Goal: Transaction & Acquisition: Purchase product/service

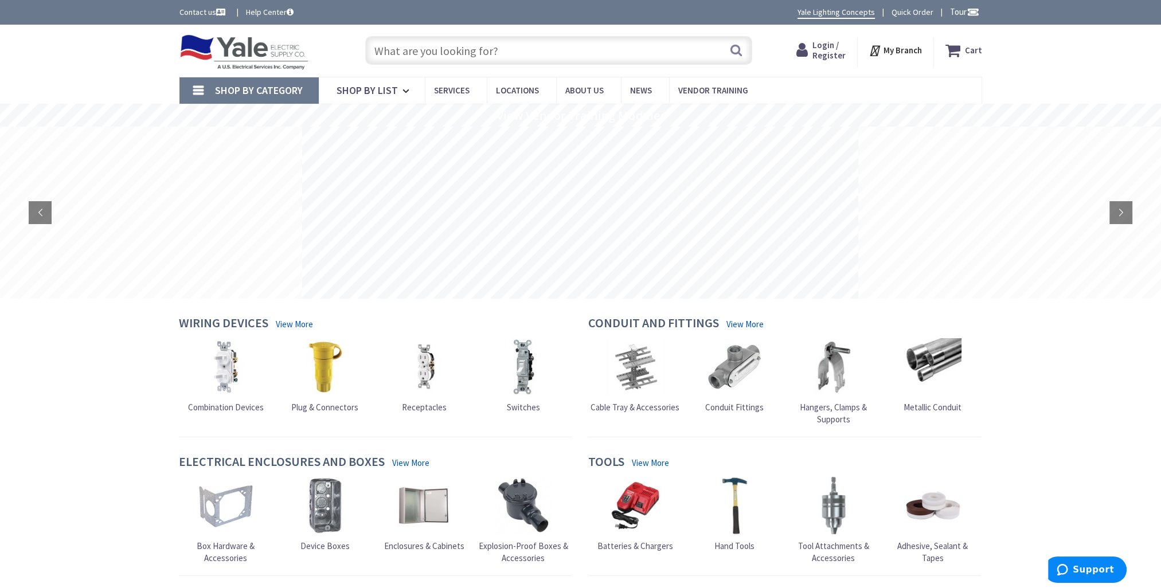
click at [432, 56] on input "text" at bounding box center [558, 50] width 387 height 29
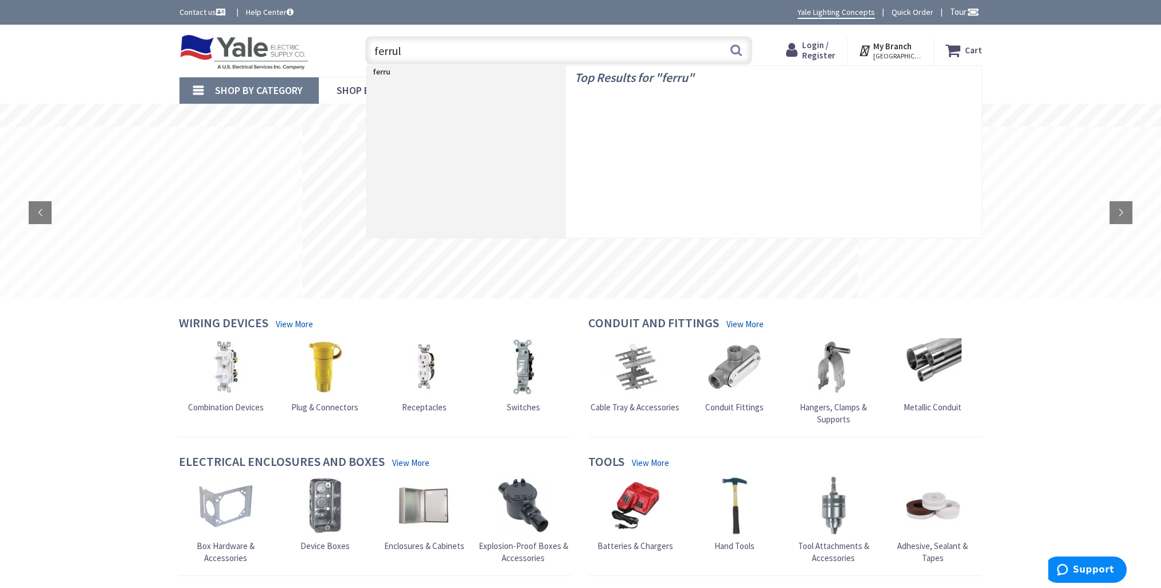
type input "ferrule"
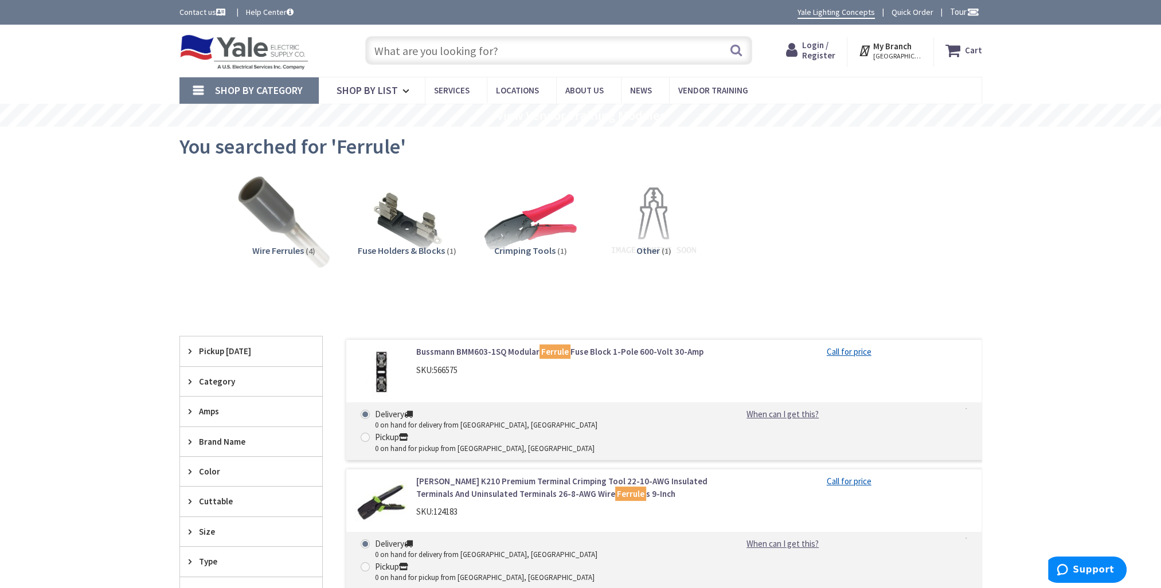
scroll to position [115, 0]
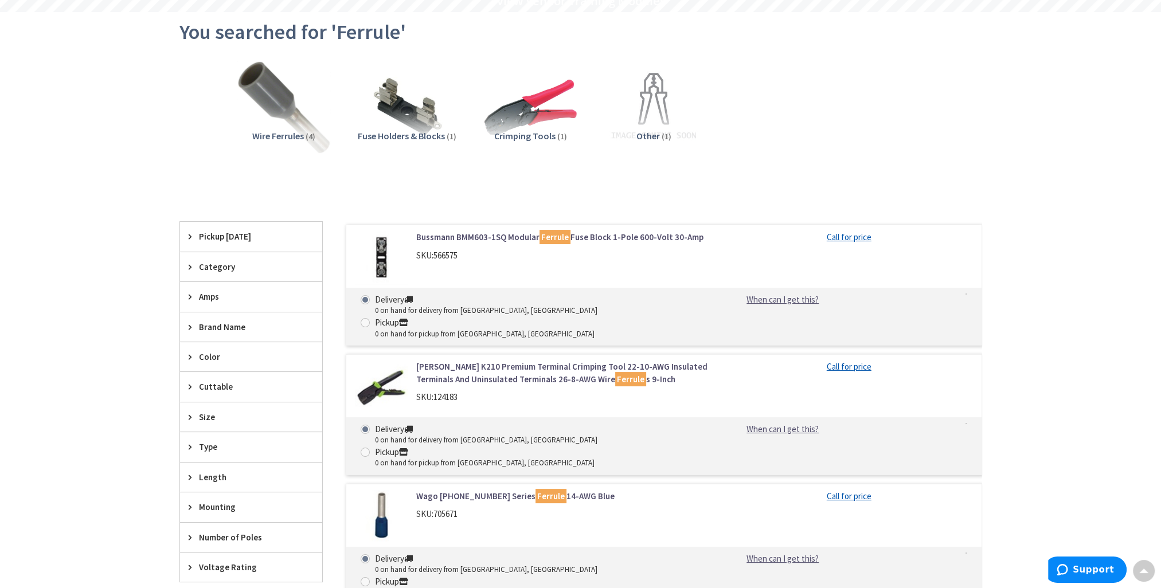
click at [266, 139] on span "Wire Ferrules" at bounding box center [278, 135] width 52 height 11
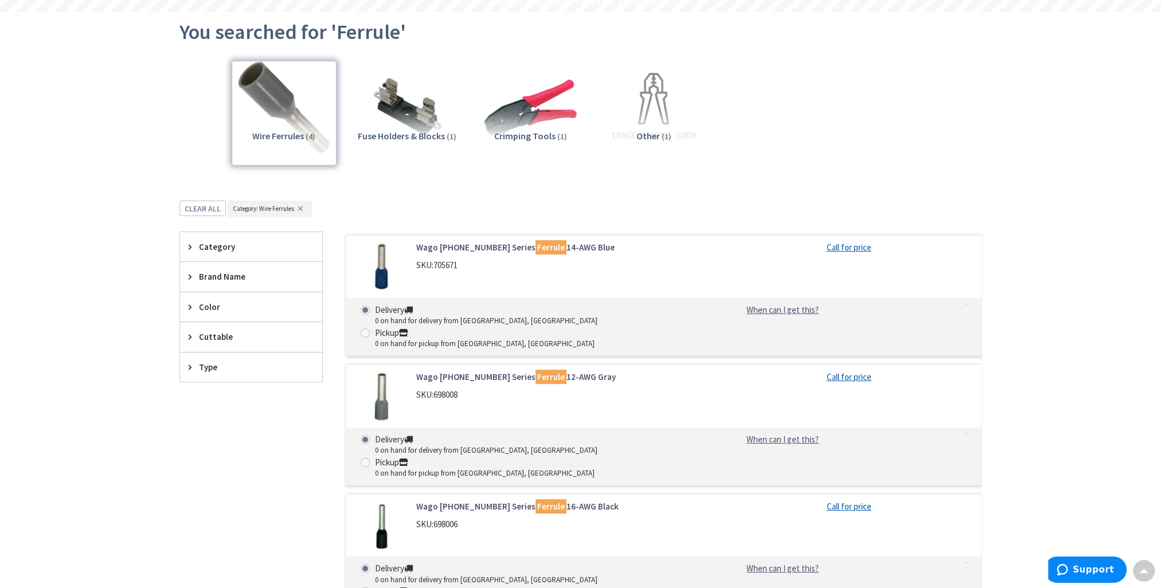
scroll to position [315, 0]
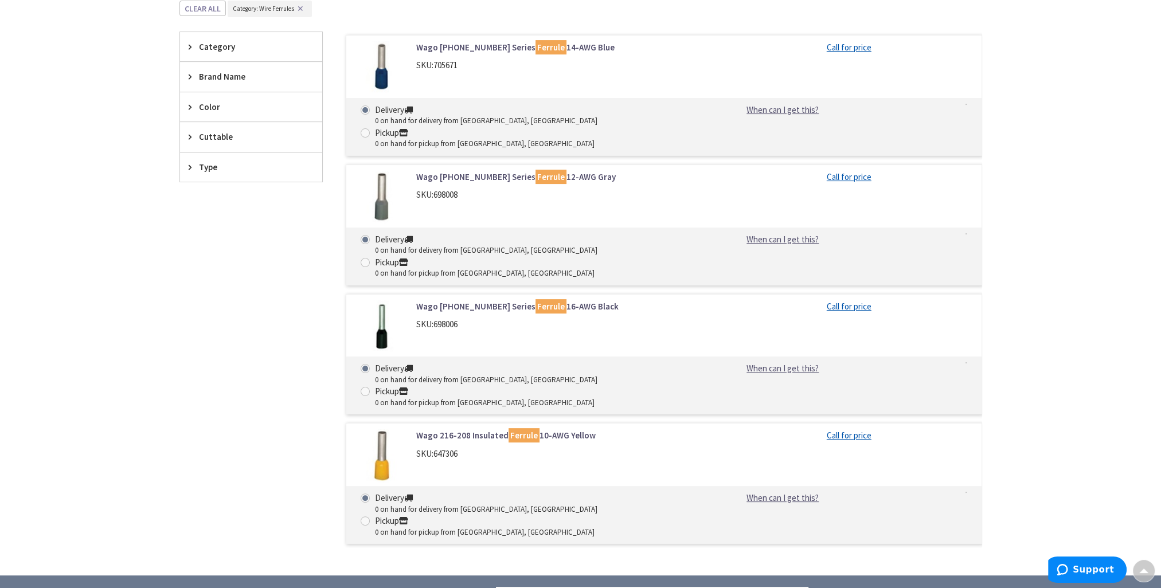
click at [122, 320] on div "Skip to Content Toggle Nav Search Cart My Cart Close" at bounding box center [580, 274] width 1161 height 1129
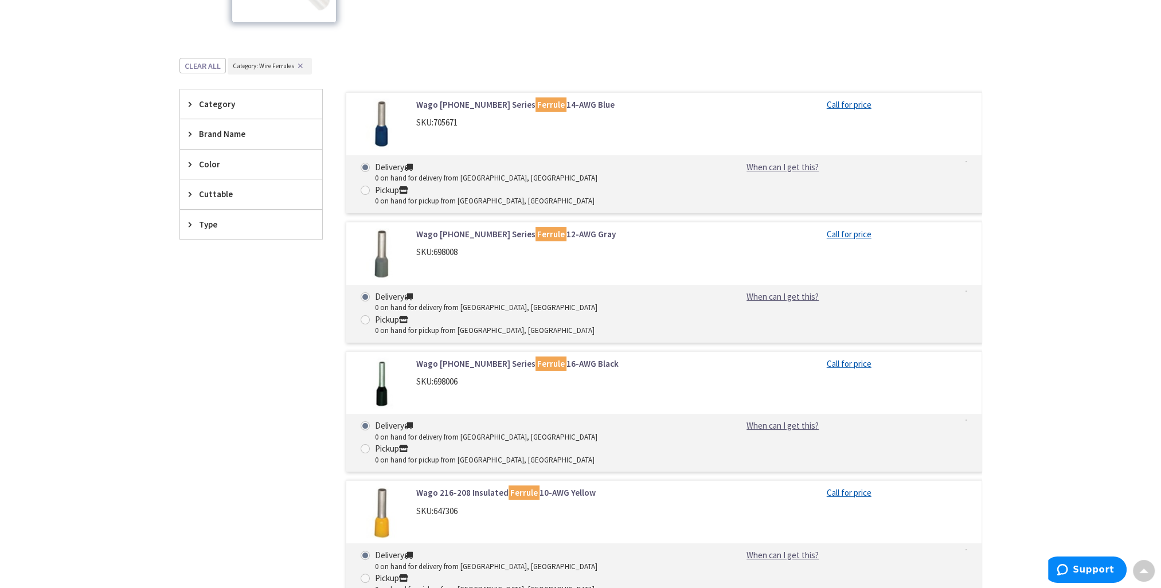
click at [449, 228] on link "Wago [PHONE_NUMBER] Series Ferrule 12-AWG Gray" at bounding box center [562, 234] width 292 height 12
